Goal: Obtain resource: Download file/media

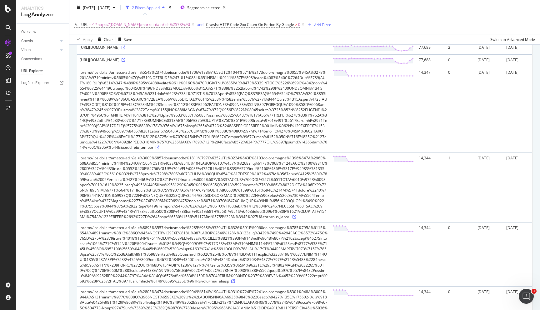
scroll to position [10, 0]
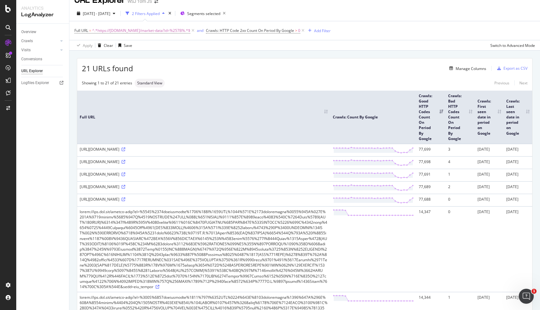
drag, startPoint x: 209, startPoint y: 155, endPoint x: 182, endPoint y: 155, distance: 26.3
click at [182, 152] on div "[URL][DOMAIN_NAME]" at bounding box center [204, 149] width 248 height 5
copy div "mdc_etfmovers"
drag, startPoint x: 220, startPoint y: 204, endPoint x: 178, endPoint y: 203, distance: 41.6
click at [178, 164] on div "[URL][DOMAIN_NAME]" at bounding box center [204, 161] width 248 height 5
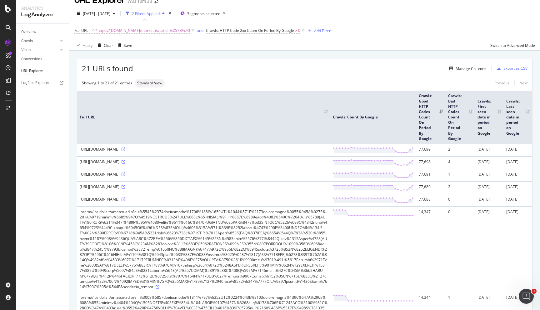
copy div "mdc_governmentbonds"
drag, startPoint x: 197, startPoint y: 218, endPoint x: 166, endPoint y: 219, distance: 30.6
click at [166, 177] on div "[URL][DOMAIN_NAME]" at bounding box center [204, 174] width 248 height 5
copy div "mdc_stockmovers"
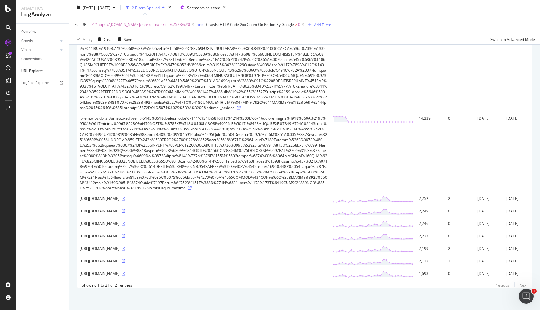
scroll to position [723, 0]
drag, startPoint x: 97, startPoint y: 191, endPoint x: 79, endPoint y: 192, distance: 18.5
click at [79, 193] on td "[URL][DOMAIN_NAME]" at bounding box center [203, 199] width 253 height 13
copy div "mdc_news"
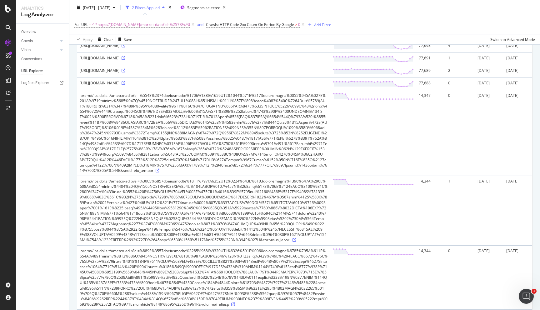
scroll to position [0, 0]
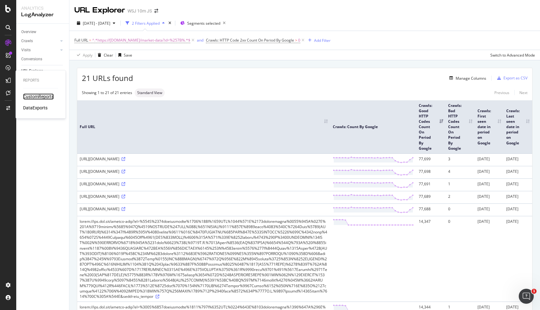
click at [34, 97] on div "CustomReports" at bounding box center [38, 96] width 31 height 6
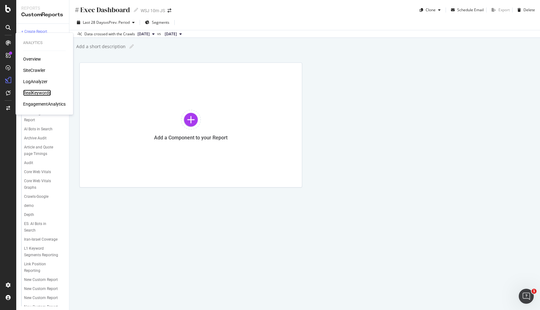
click at [40, 93] on div "RealKeywords" at bounding box center [37, 93] width 28 height 6
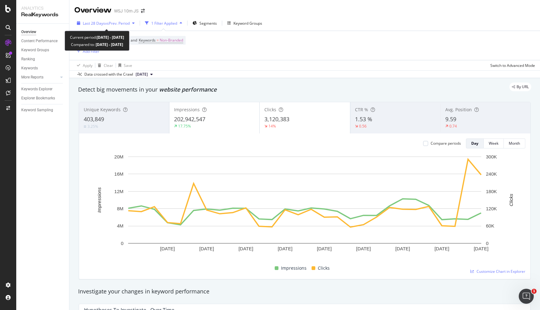
click at [122, 25] on span "vs Prev. Period" at bounding box center [117, 23] width 25 height 5
click at [269, 50] on div "Device = All and Country = All and Keywords = Non-Branded Add Filter" at bounding box center [304, 45] width 461 height 29
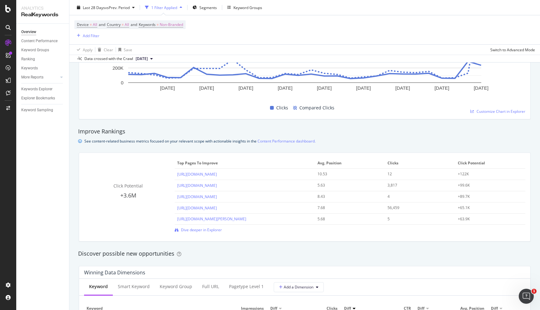
scroll to position [522, 0]
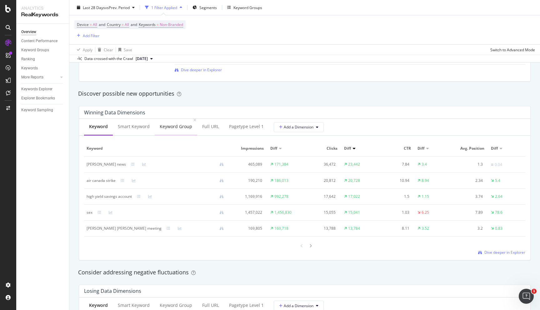
click at [187, 121] on div "Keyword Group" at bounding box center [176, 127] width 43 height 17
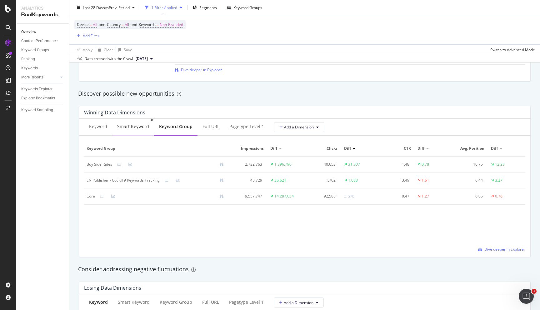
click at [120, 127] on div "Smart Keyword" at bounding box center [133, 127] width 32 height 6
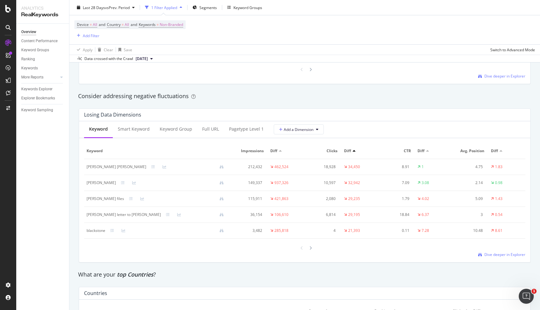
scroll to position [780, 0]
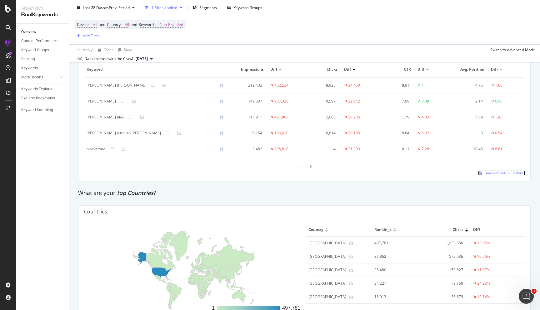
click at [487, 172] on span "Dive deeper in Explorer" at bounding box center [505, 172] width 41 height 5
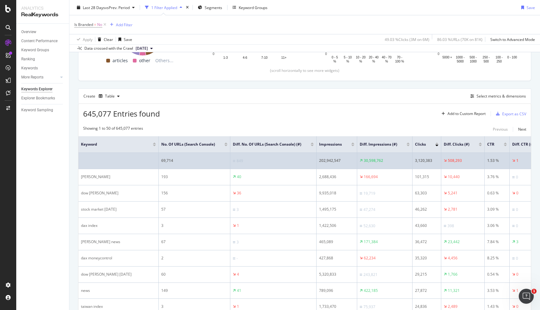
scroll to position [160, 0]
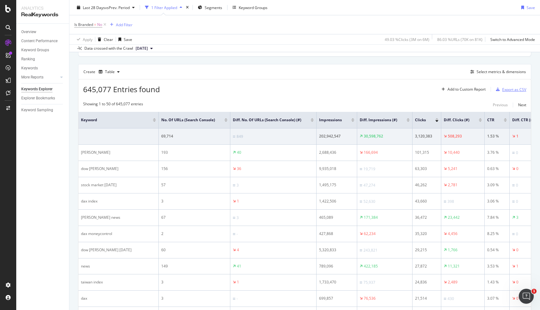
click at [518, 92] on div "Export as CSV" at bounding box center [510, 89] width 33 height 9
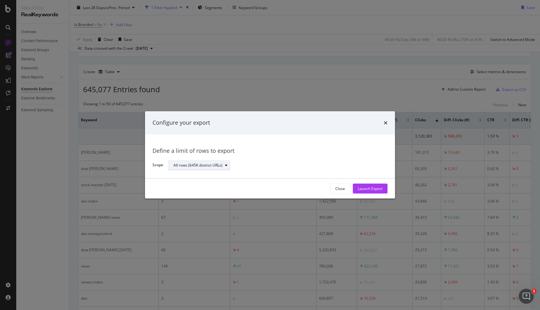
click at [211, 167] on div "All rows (645K distinct URLs)" at bounding box center [198, 166] width 49 height 4
click at [209, 186] on div "Define a limit" at bounding box center [202, 186] width 63 height 8
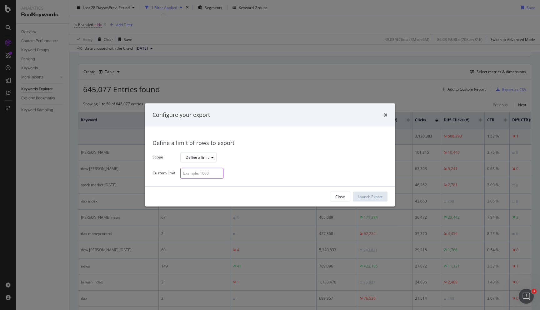
click at [210, 172] on input "modal" at bounding box center [201, 173] width 43 height 11
type input "100000"
click at [361, 195] on div "Launch Export" at bounding box center [370, 196] width 25 height 5
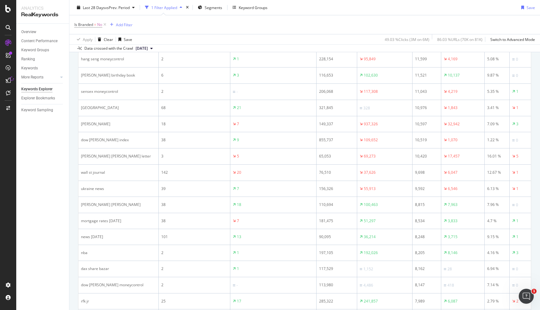
scroll to position [841, 0]
